Goal: Information Seeking & Learning: Check status

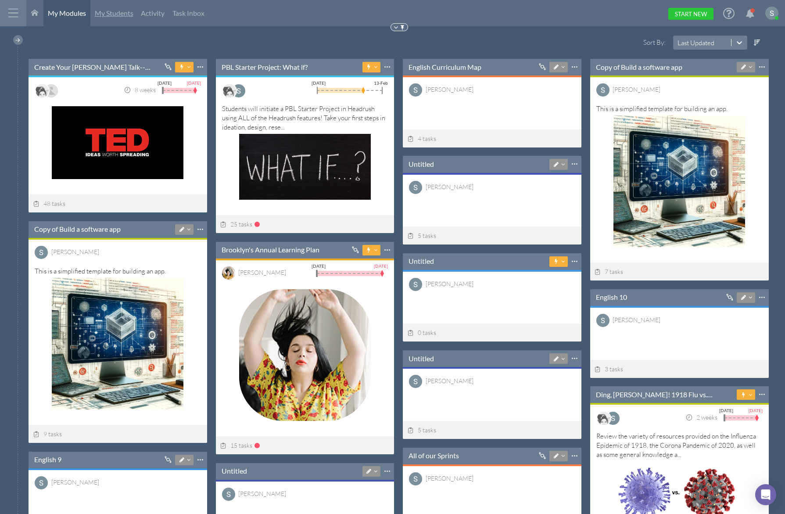
click at [112, 10] on span "My Students" at bounding box center [114, 13] width 39 height 8
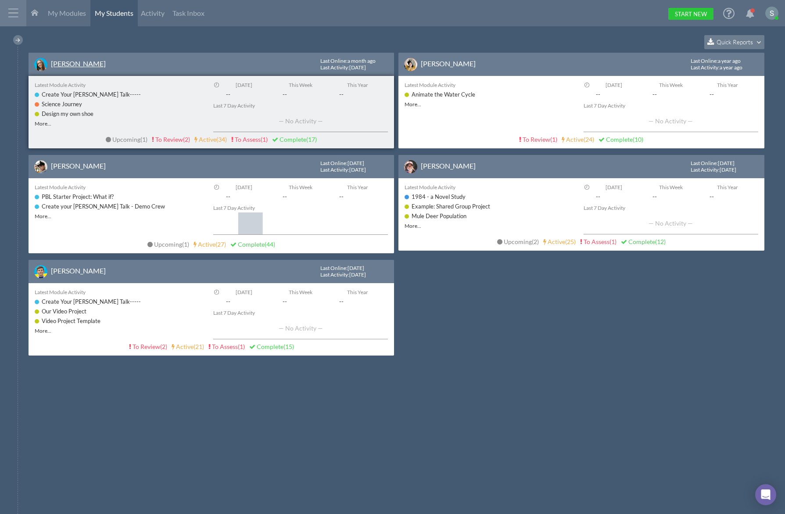
click at [65, 61] on link "[PERSON_NAME]" at bounding box center [78, 63] width 55 height 8
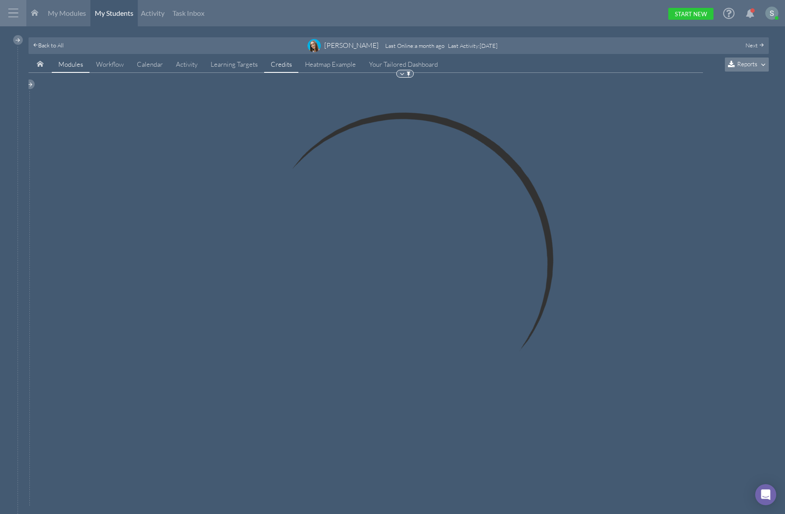
click at [285, 64] on link "Credits" at bounding box center [281, 64] width 34 height 17
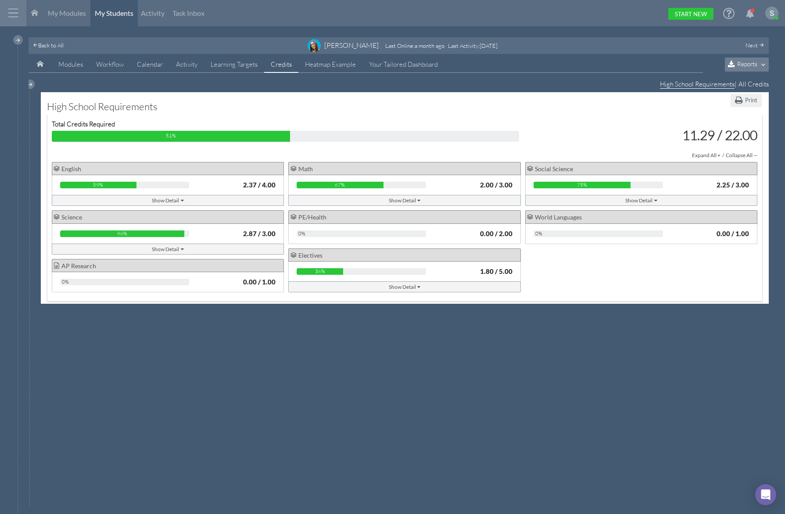
click at [403, 202] on div "Show Detail" at bounding box center [405, 200] width 32 height 9
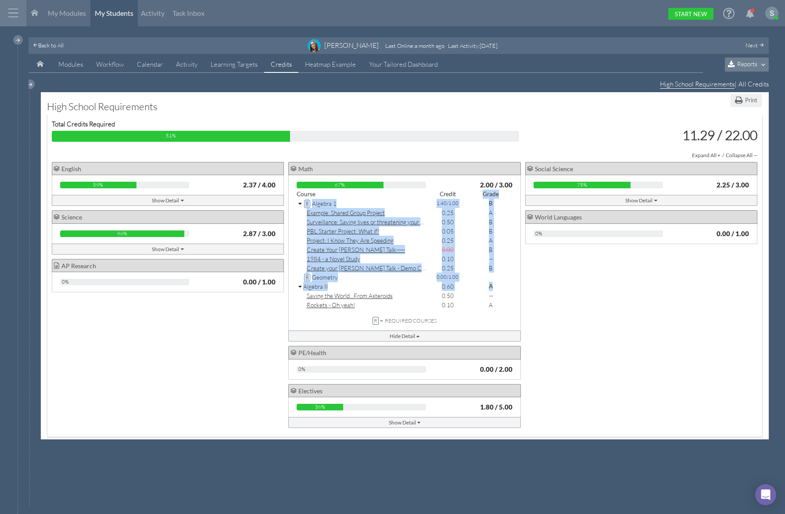
drag, startPoint x: 483, startPoint y: 197, endPoint x: 504, endPoint y: 284, distance: 89.7
click at [504, 284] on div "Course Credit Grade R Algebra 1 1.40 /1.00 B Example: Shared Group Project 0.25…" at bounding box center [405, 250] width 216 height 120
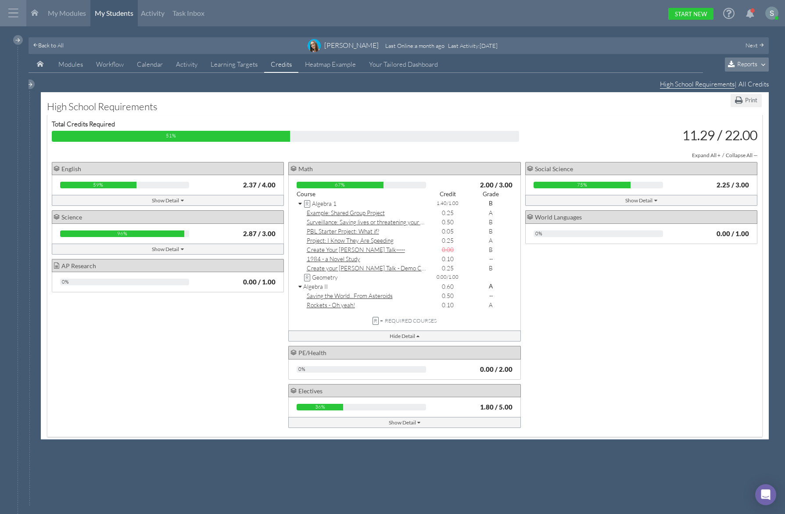
click at [498, 252] on div "B" at bounding box center [490, 249] width 43 height 9
click at [301, 204] on icon at bounding box center [300, 204] width 5 height 6
click at [302, 202] on icon at bounding box center [300, 204] width 5 height 6
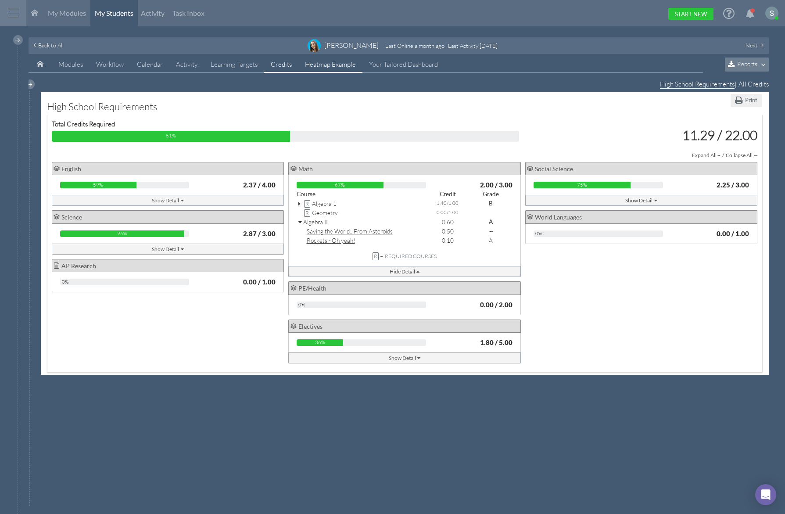
click at [319, 64] on link "Heatmap Example" at bounding box center [330, 64] width 64 height 17
